Goal: Task Accomplishment & Management: Complete application form

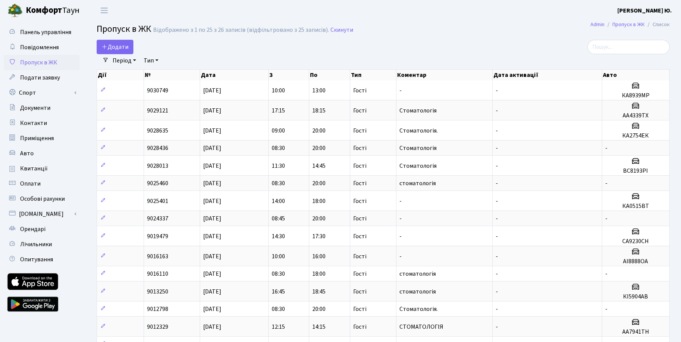
select select "25"
drag, startPoint x: 0, startPoint y: 0, endPoint x: 121, endPoint y: 49, distance: 130.5
click at [118, 49] on span "Додати" at bounding box center [114, 47] width 27 height 8
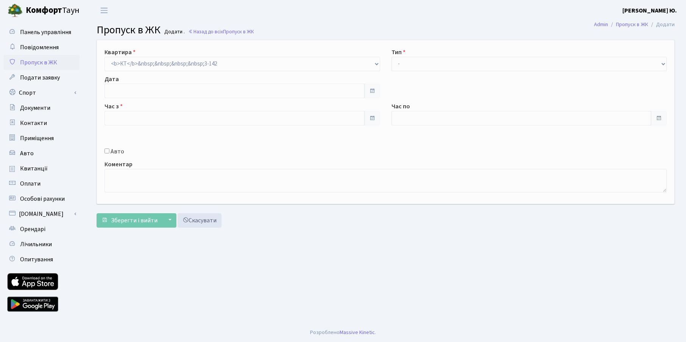
type input "[DATE]"
type input "10:45"
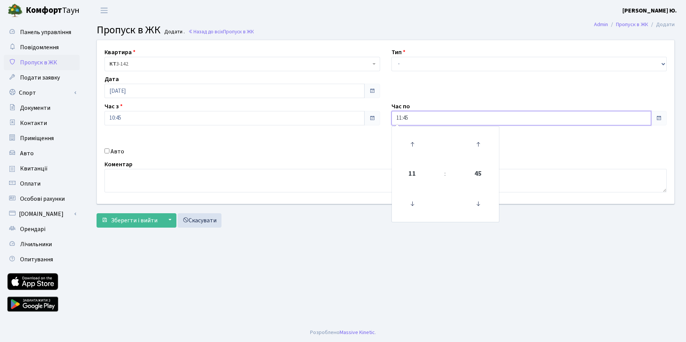
click at [423, 117] on input "11:45" at bounding box center [522, 118] width 260 height 14
click at [414, 140] on icon at bounding box center [412, 144] width 20 height 20
type input "12:45"
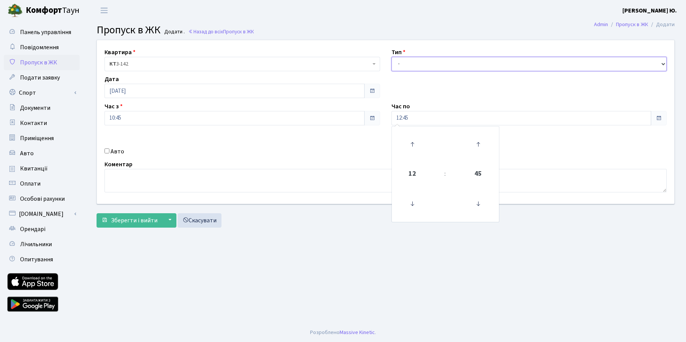
click at [419, 69] on select "- Доставка Таксі Гості Сервіс" at bounding box center [530, 64] width 276 height 14
select select "3"
click at [392, 57] on select "- Доставка Таксі Гості Сервіс" at bounding box center [530, 64] width 276 height 14
click at [111, 150] on label "Авто" at bounding box center [118, 151] width 14 height 9
click at [109, 150] on input "Авто" at bounding box center [107, 150] width 5 height 5
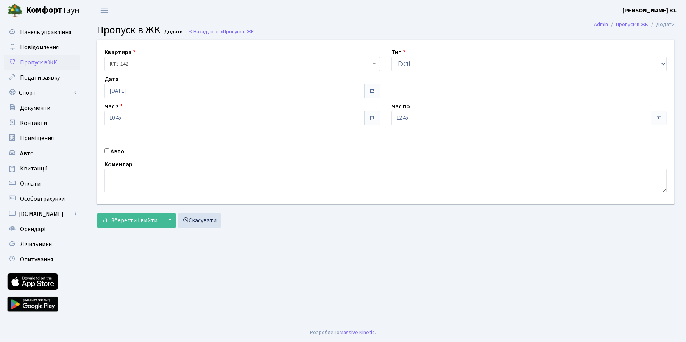
checkbox input "true"
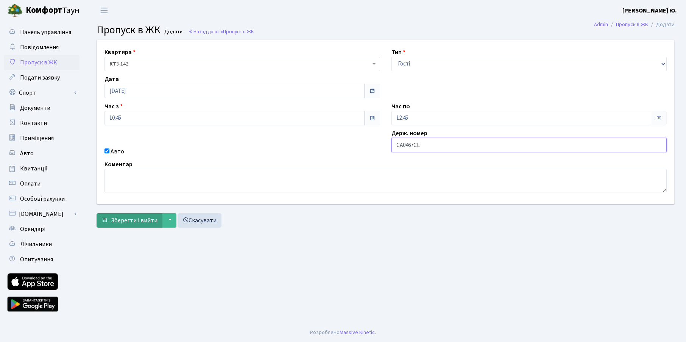
type input "СА0467СЕ"
click at [115, 221] on span "Зберегти і вийти" at bounding box center [134, 220] width 47 height 8
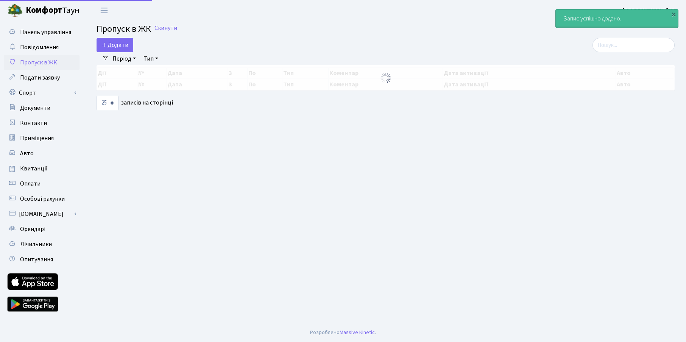
select select "25"
